Goal: Answer question/provide support

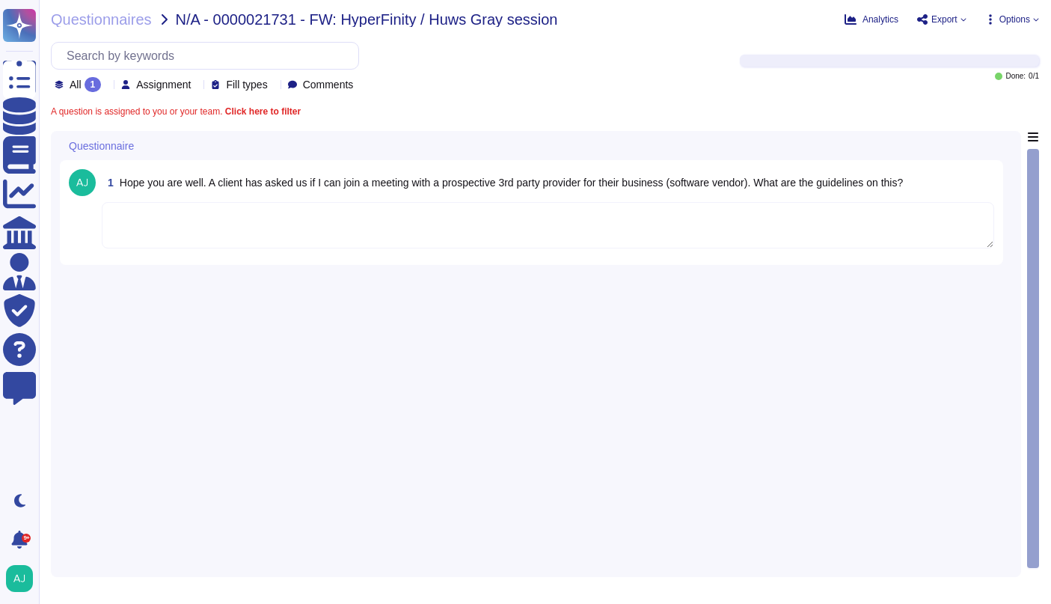
click at [394, 238] on textarea at bounding box center [548, 225] width 893 height 46
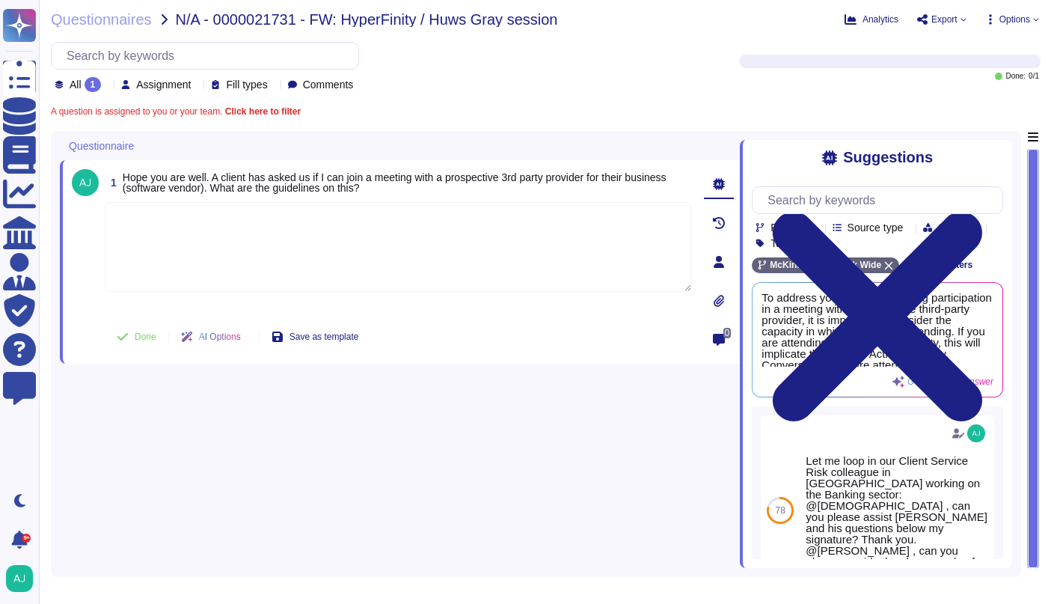
paste textarea "I am looping our PSE team to advise: @PSE team, I hope this message finds you w…"
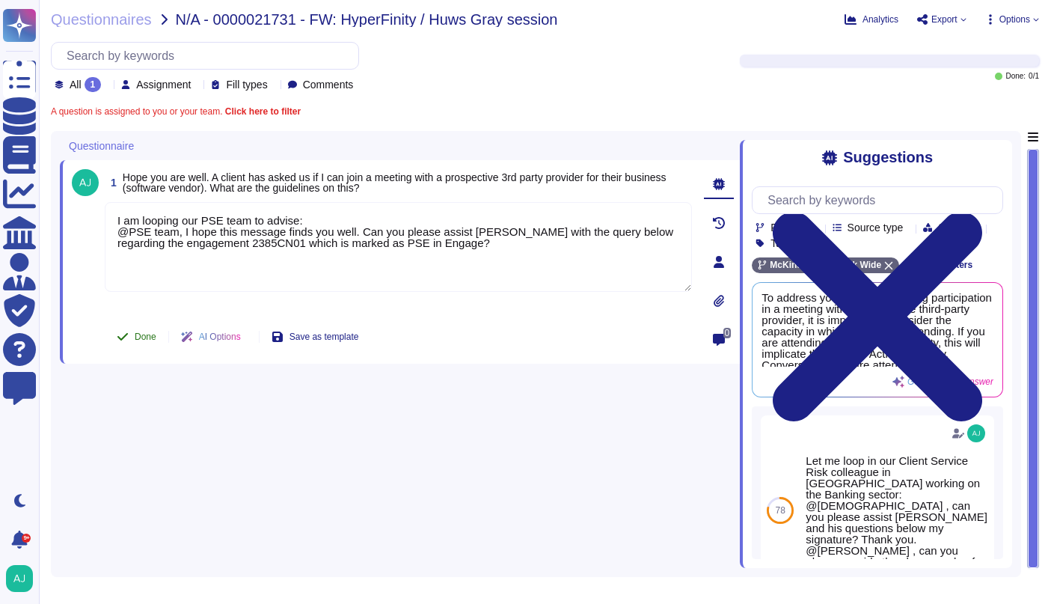
type textarea "I am looping our PSE team to advise: @PSE team, I hope this message finds you w…"
click at [147, 340] on span "Done" at bounding box center [146, 336] width 22 height 9
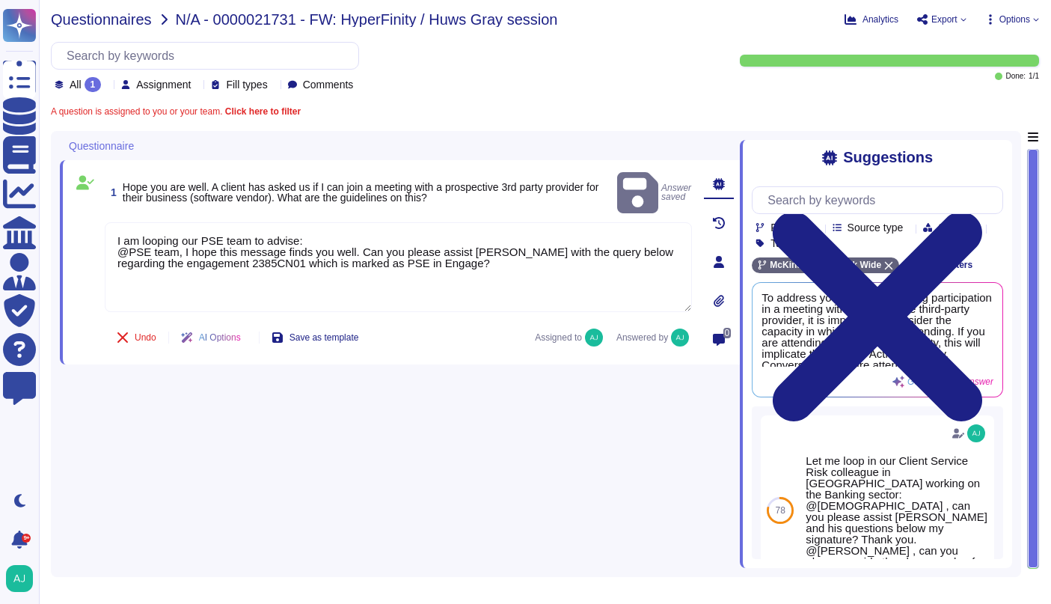
click at [127, 22] on span "Questionnaires" at bounding box center [101, 19] width 101 height 15
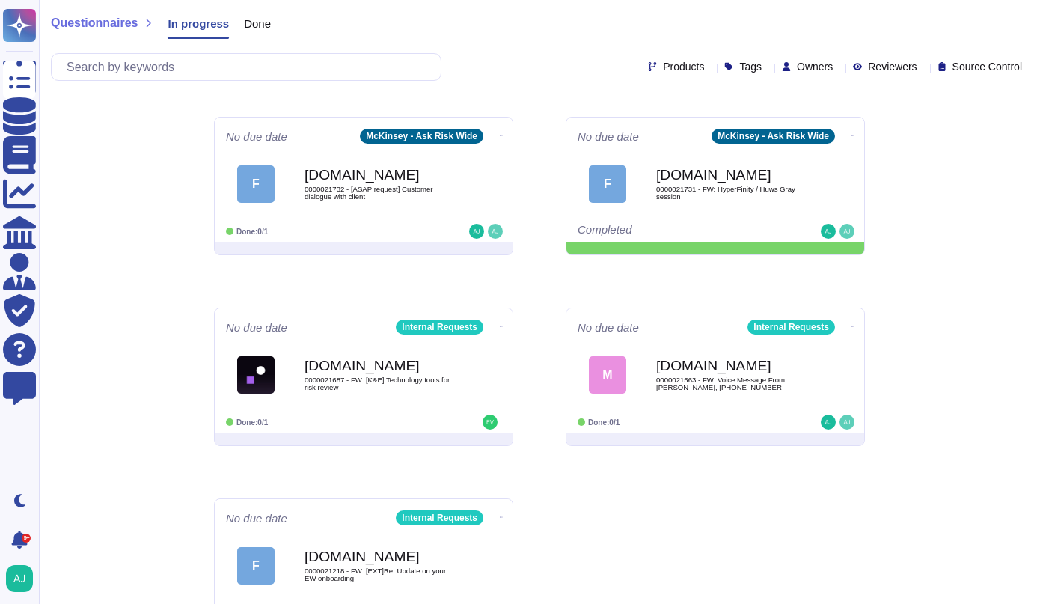
scroll to position [700, 0]
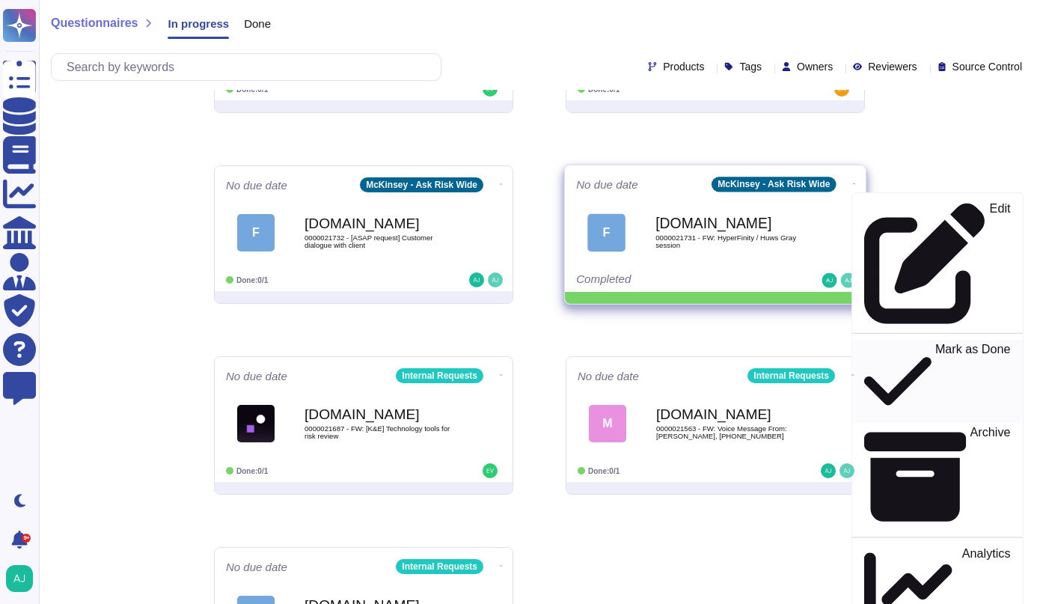
click at [935, 343] on p "Mark as Done" at bounding box center [973, 381] width 76 height 76
